Goal: Information Seeking & Learning: Learn about a topic

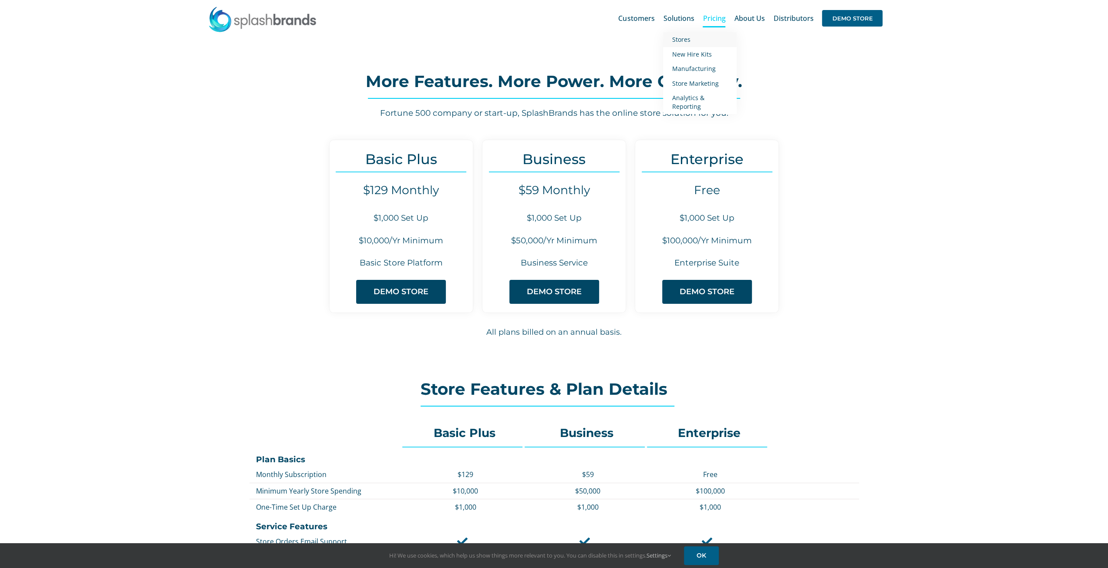
click at [682, 38] on span "Stores" at bounding box center [680, 39] width 18 height 8
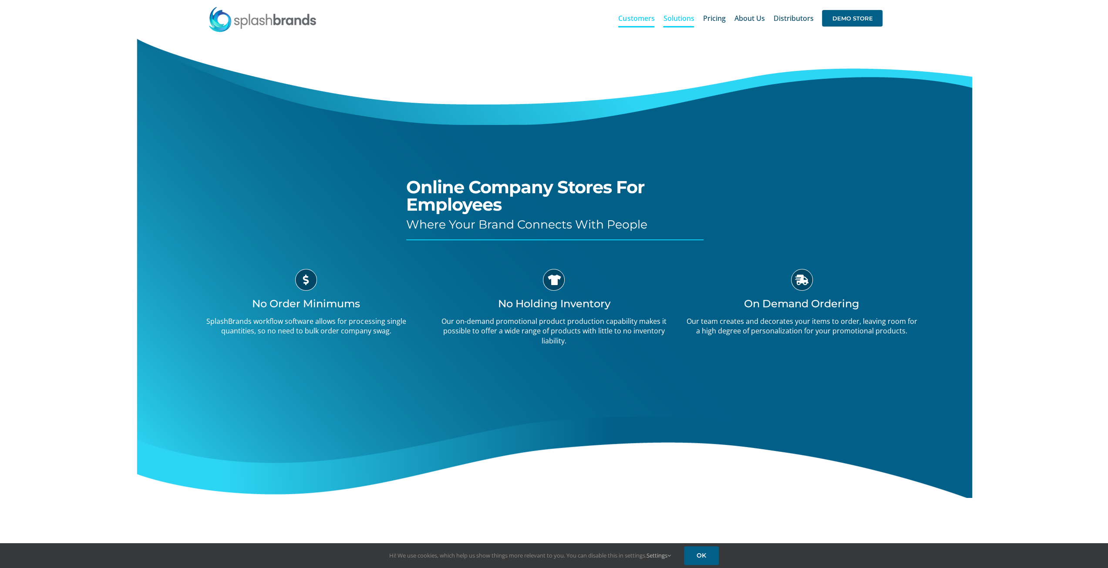
click at [643, 21] on span "Customers" at bounding box center [636, 18] width 36 height 7
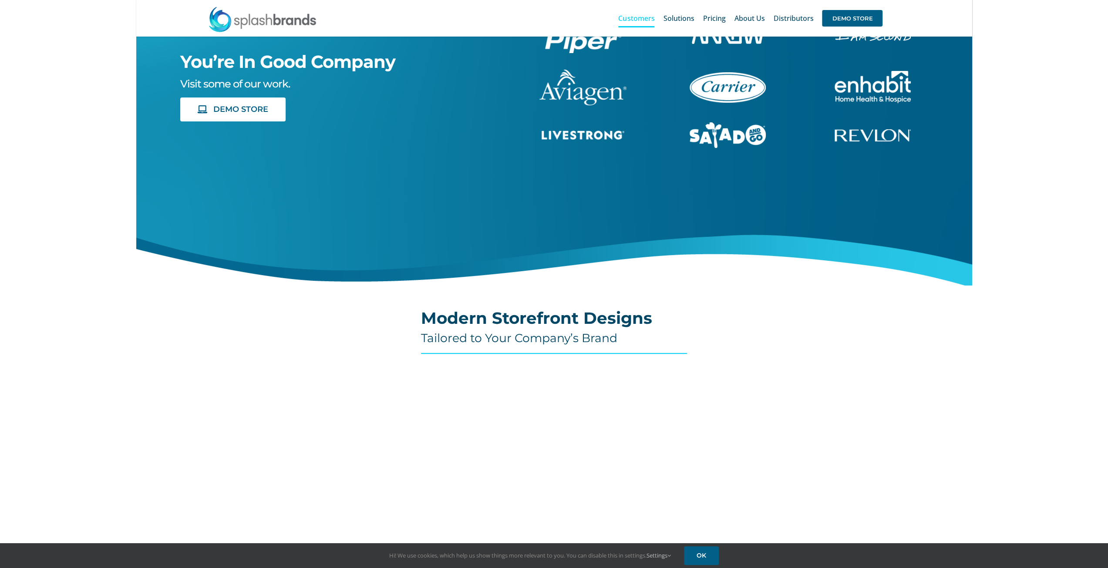
scroll to position [36, 0]
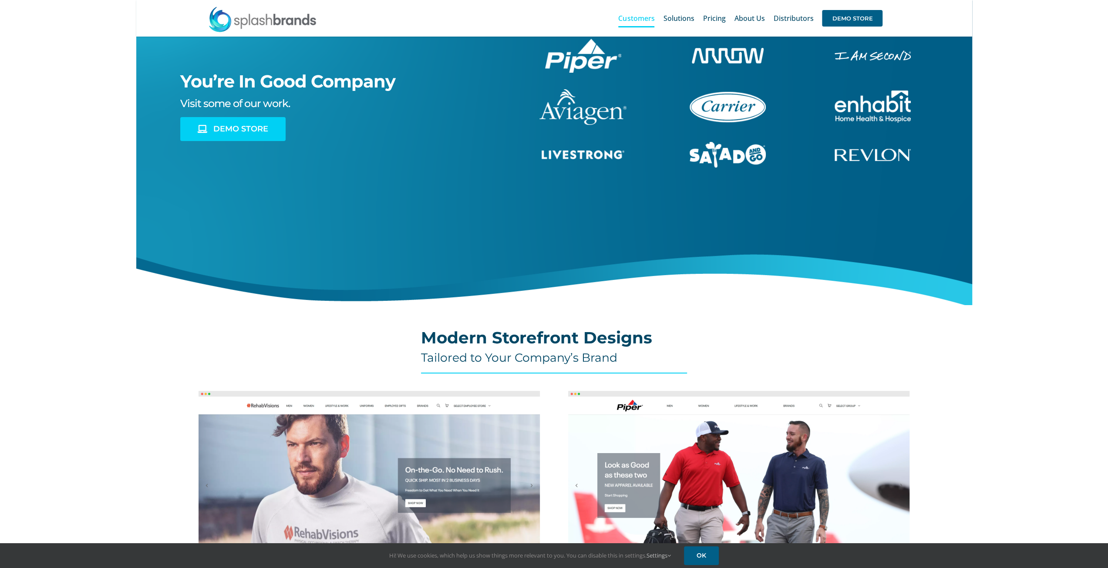
click at [241, 136] on link "DEMO STORE" at bounding box center [232, 129] width 105 height 24
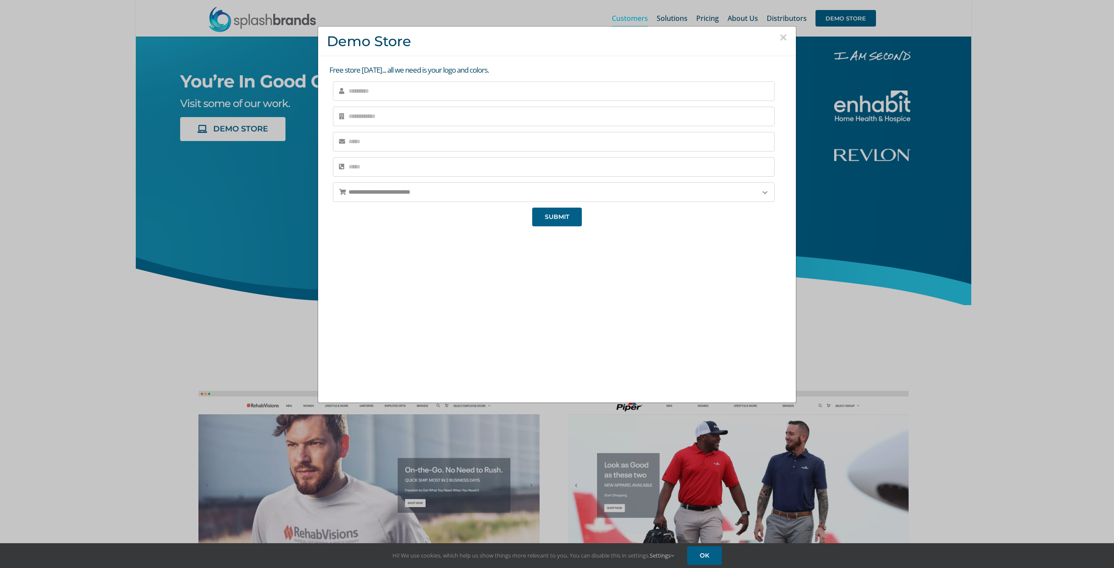
click at [400, 100] on input "text" at bounding box center [554, 91] width 442 height 20
click at [878, 255] on div "**********" at bounding box center [557, 284] width 1114 height 568
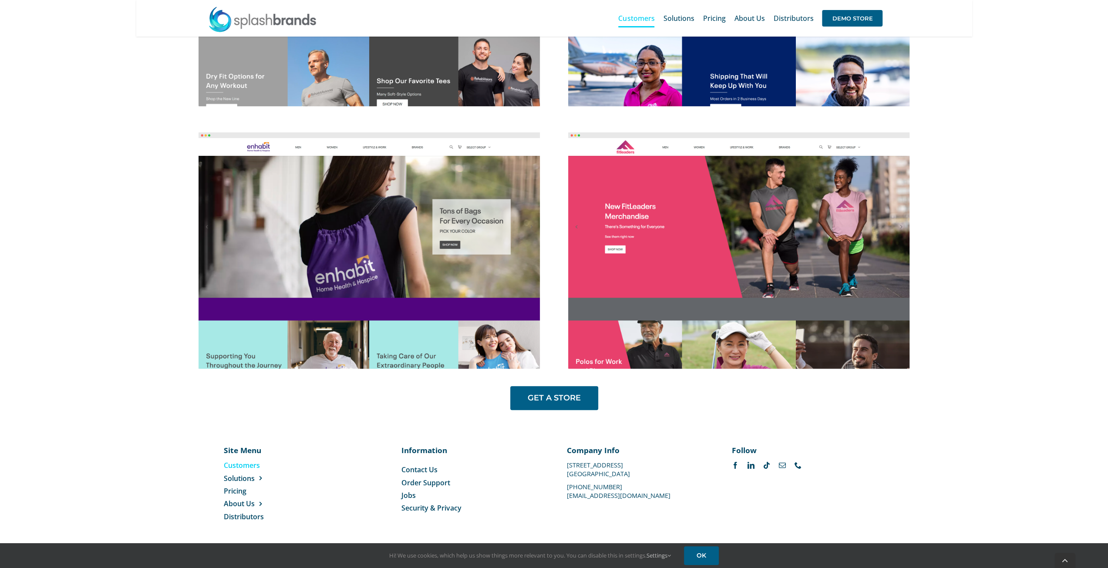
scroll to position [558, 0]
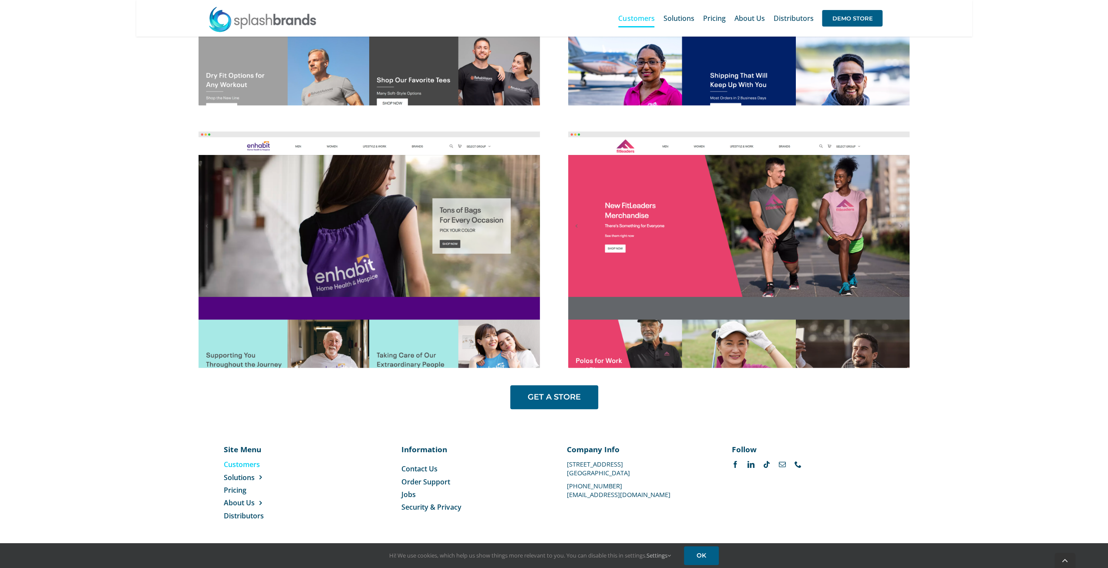
click at [255, 468] on span "Customers" at bounding box center [242, 465] width 36 height 10
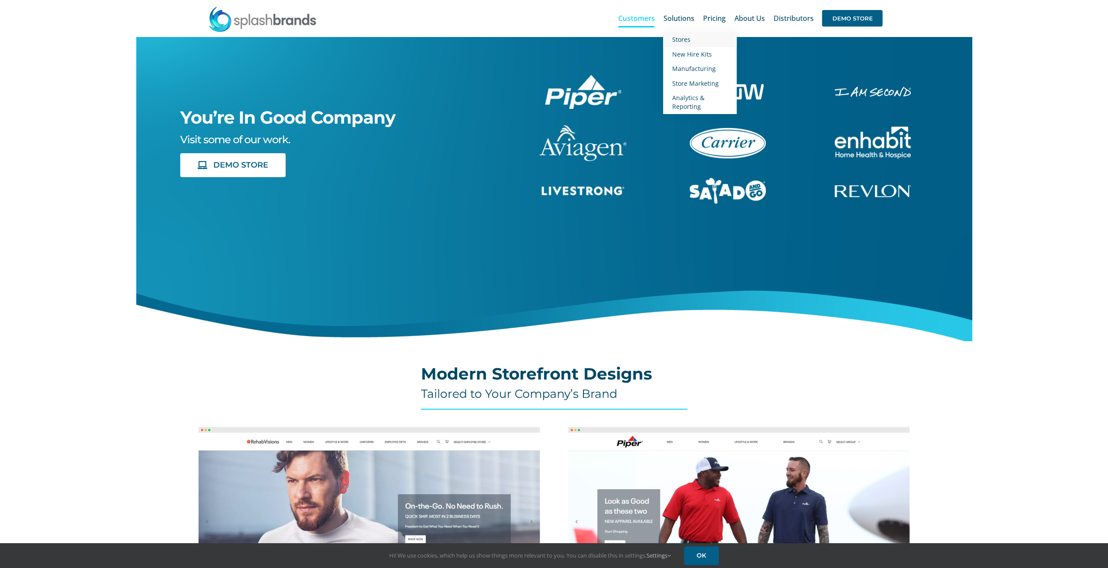
click at [683, 43] on span "Stores" at bounding box center [680, 39] width 18 height 8
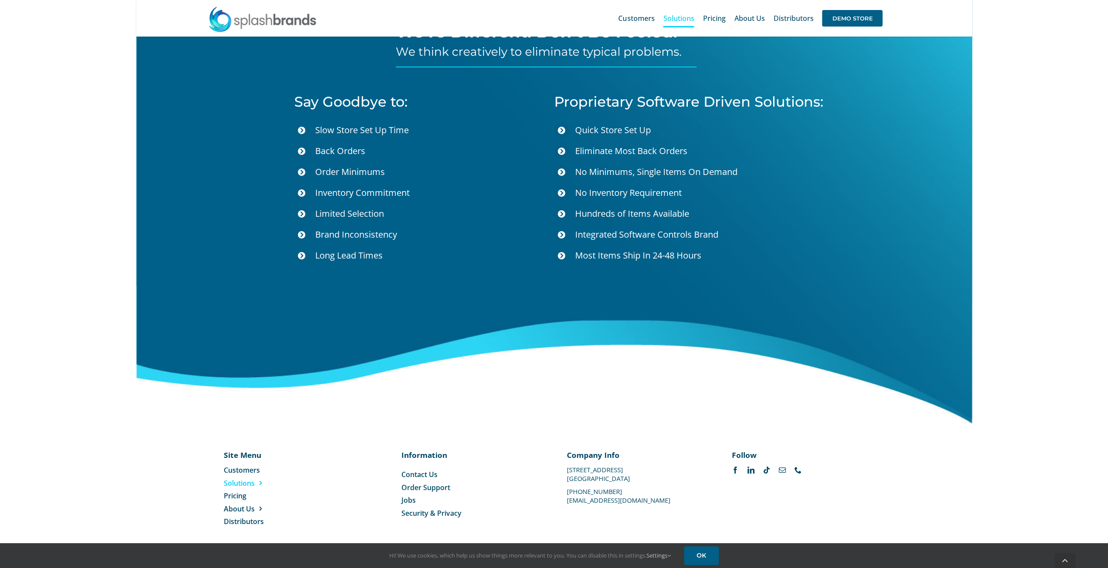
scroll to position [3008, 0]
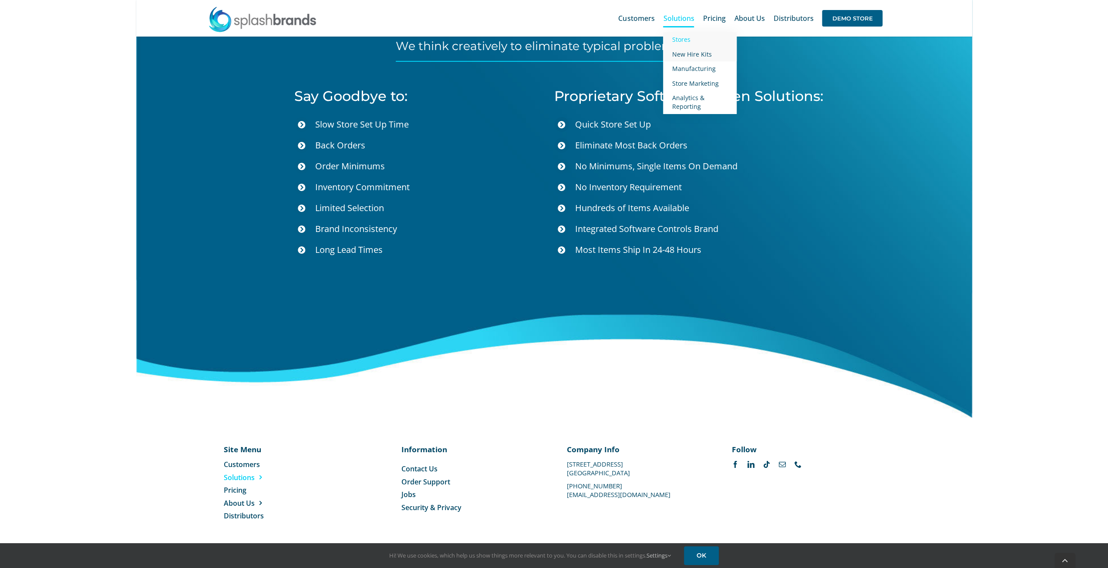
click at [685, 53] on span "New Hire Kits" at bounding box center [691, 54] width 40 height 8
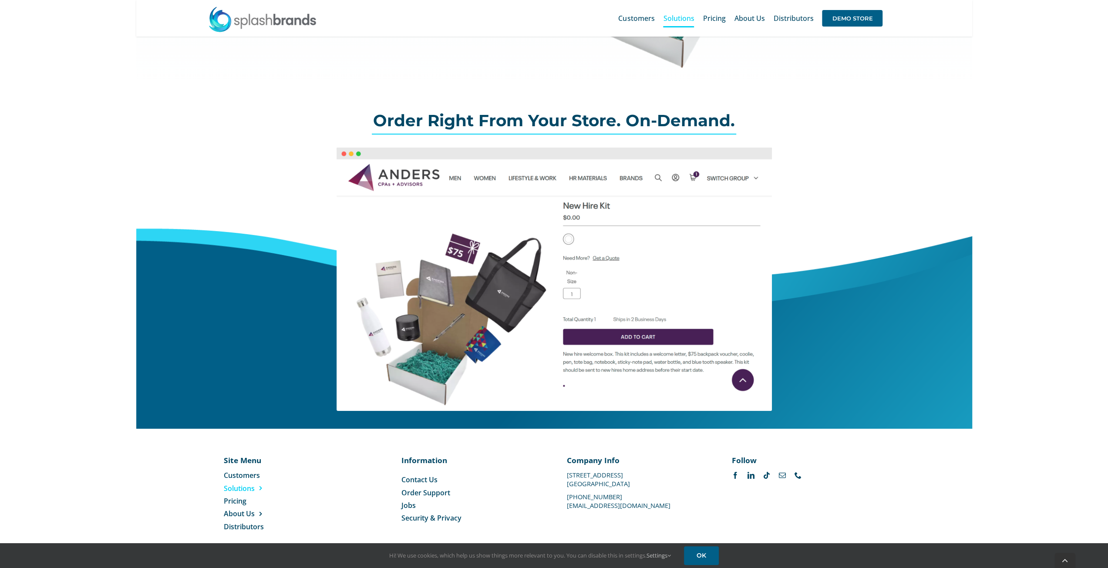
scroll to position [228, 0]
